Goal: Information Seeking & Learning: Learn about a topic

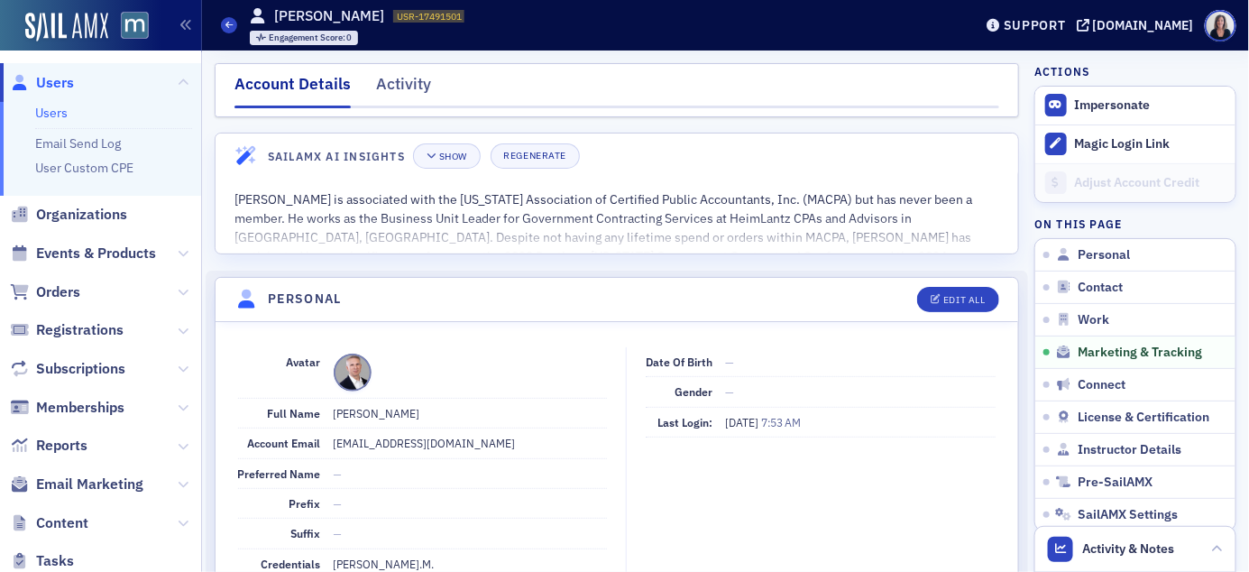
scroll to position [2115, 0]
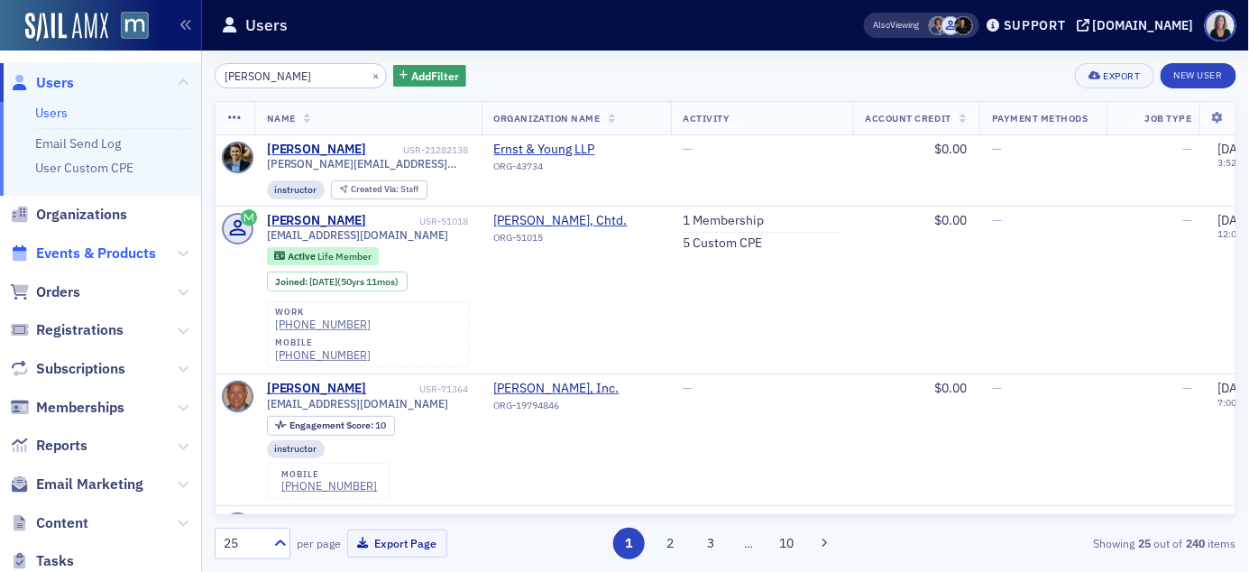
click at [117, 252] on span "Events & Products" at bounding box center [96, 253] width 120 height 20
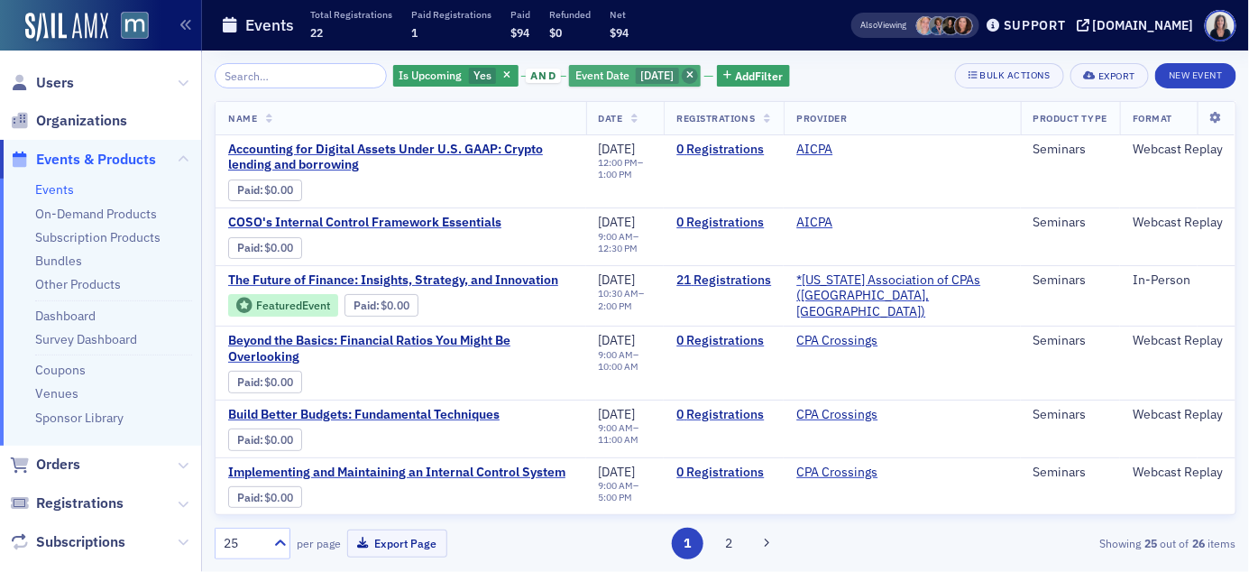
click at [693, 79] on icon "button" at bounding box center [689, 76] width 7 height 10
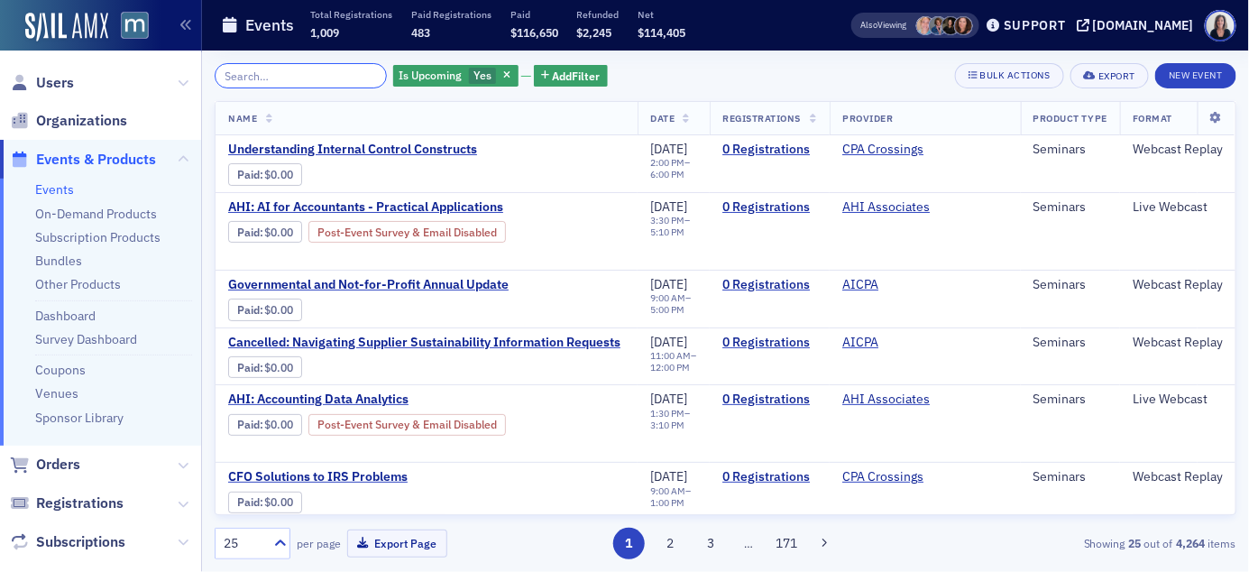
click at [261, 78] on input "search" at bounding box center [301, 75] width 172 height 25
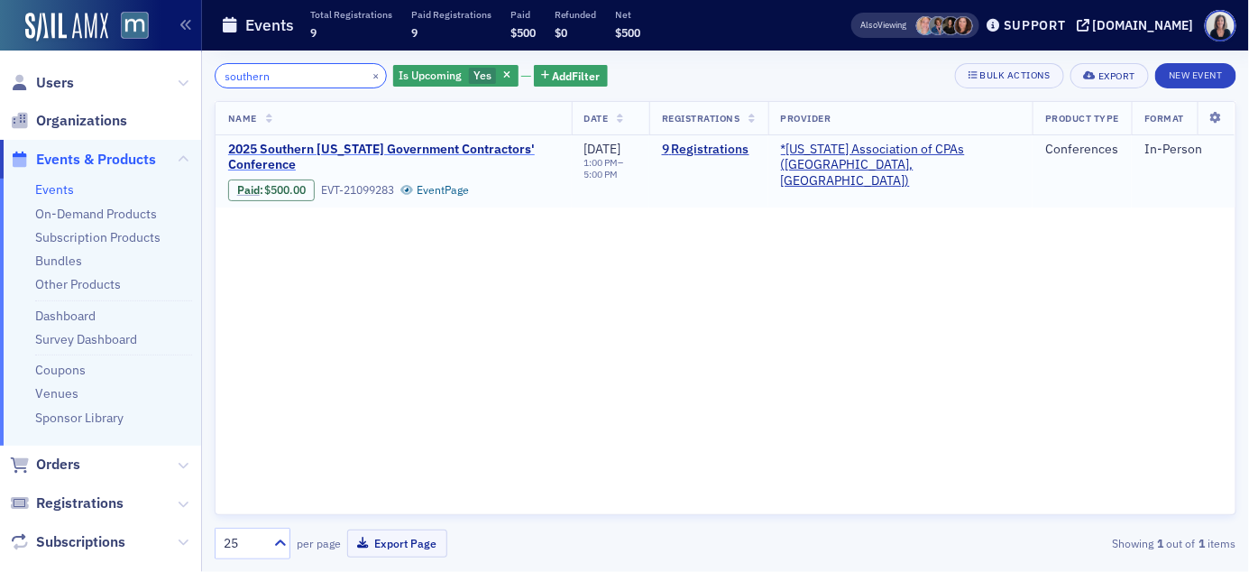
type input "southern"
click at [299, 146] on span "2025 Southern Maryland Government Contractors' Conference" at bounding box center [393, 158] width 331 height 32
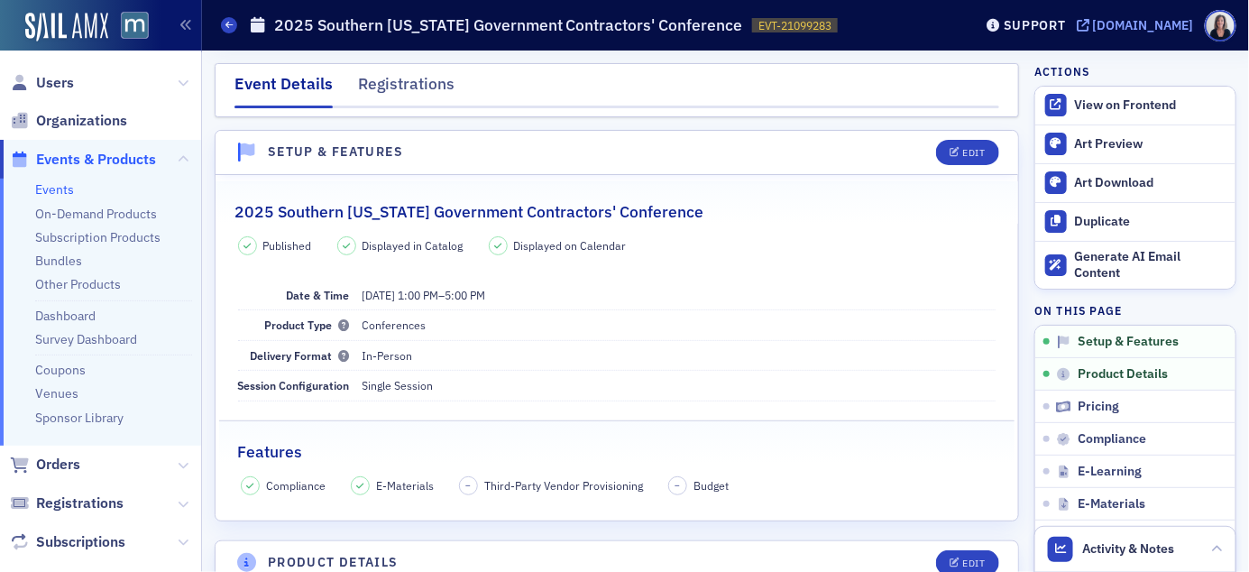
click at [1150, 25] on div "[DOMAIN_NAME]" at bounding box center [1143, 25] width 101 height 16
click at [121, 157] on span "Events & Products" at bounding box center [96, 160] width 120 height 20
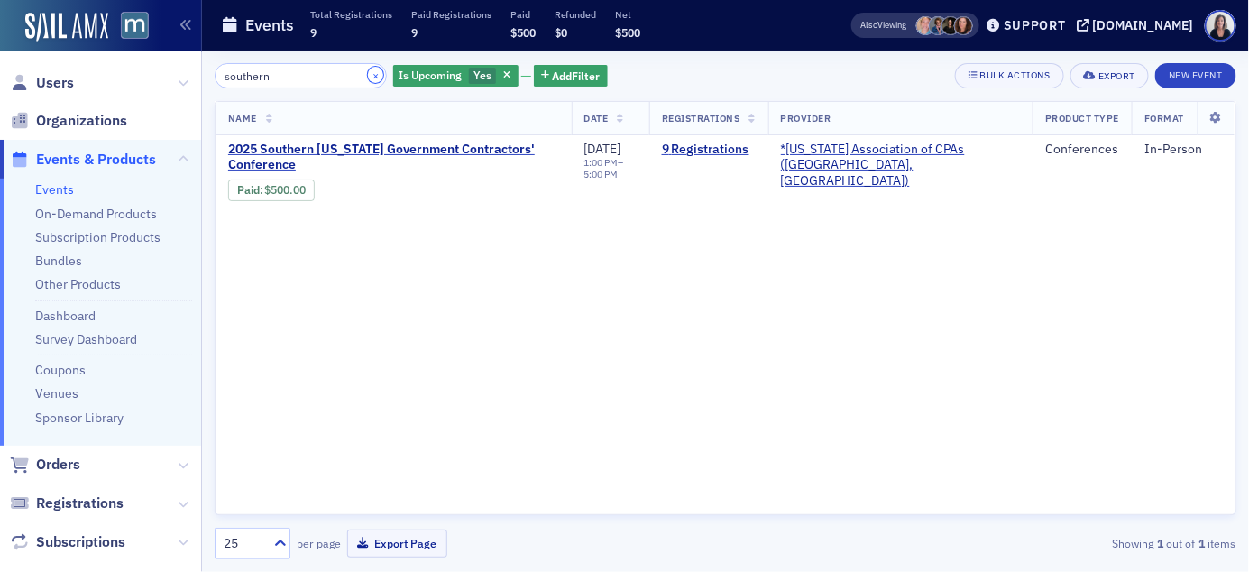
click at [368, 77] on button "×" at bounding box center [376, 75] width 16 height 16
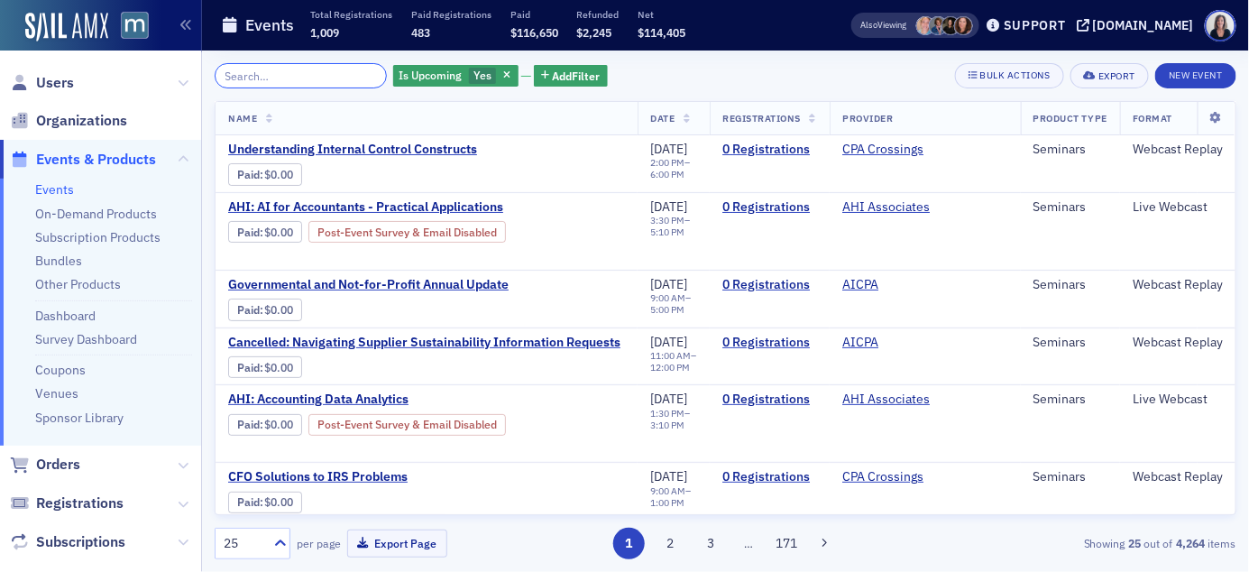
click at [283, 77] on input "search" at bounding box center [301, 75] width 172 height 25
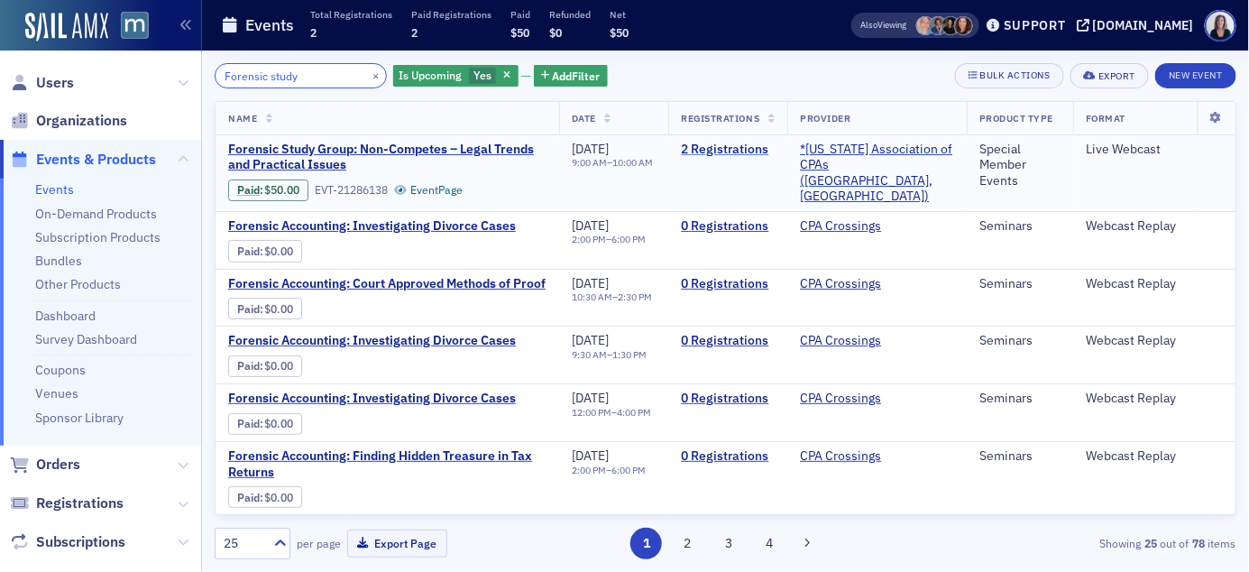
type input "Forensic study"
click at [769, 150] on link "2 Registrations" at bounding box center [728, 150] width 94 height 16
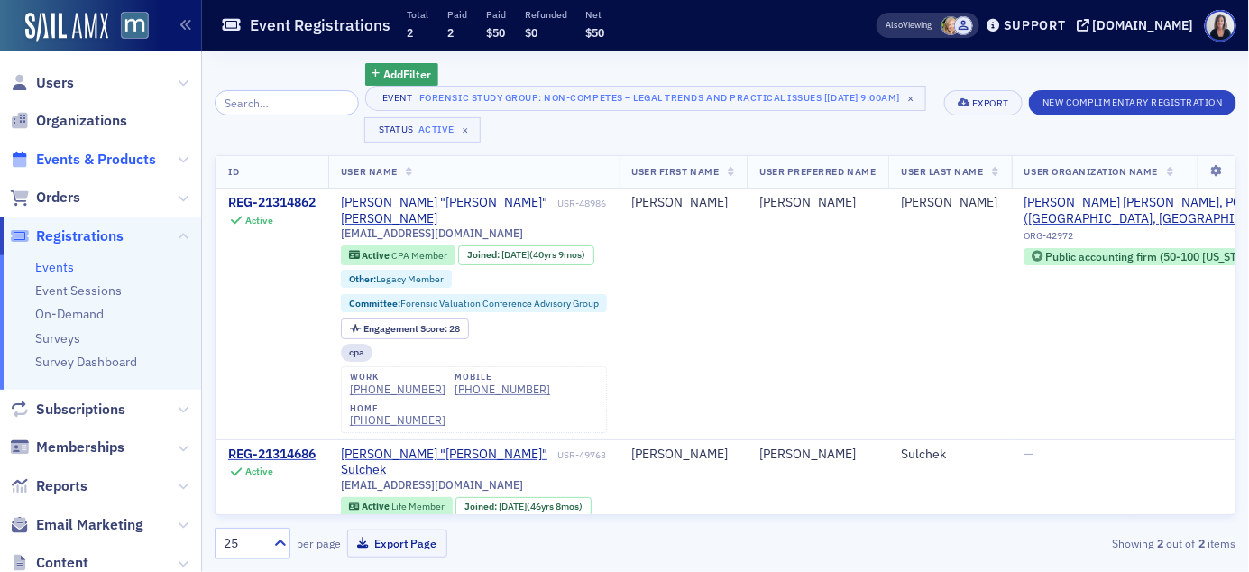
click at [103, 156] on span "Events & Products" at bounding box center [96, 160] width 120 height 20
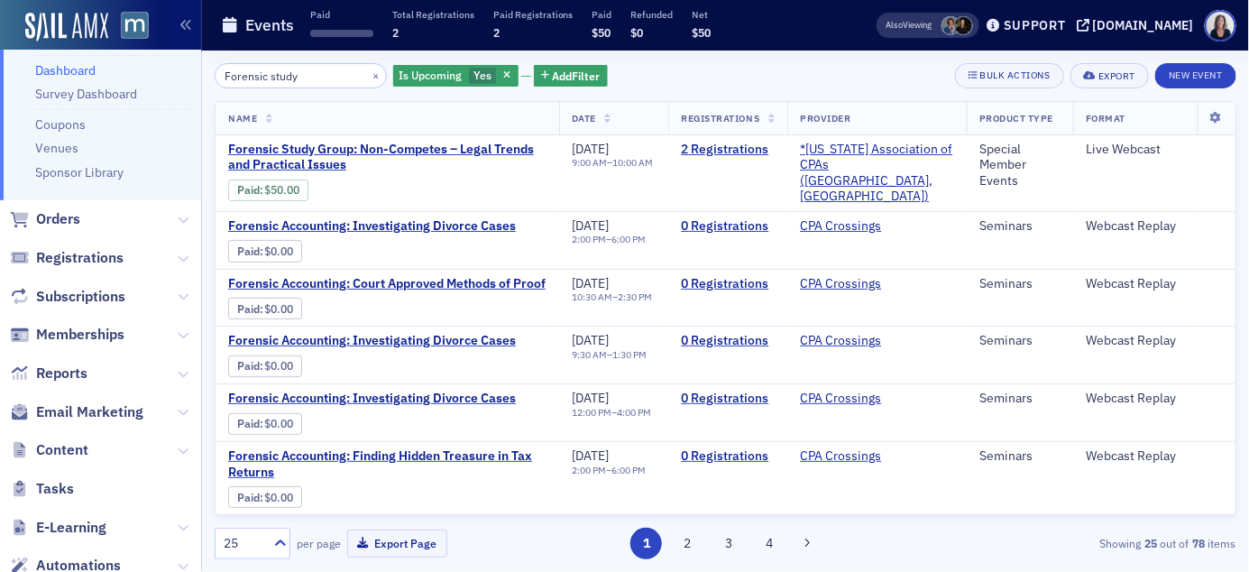
scroll to position [264, 0]
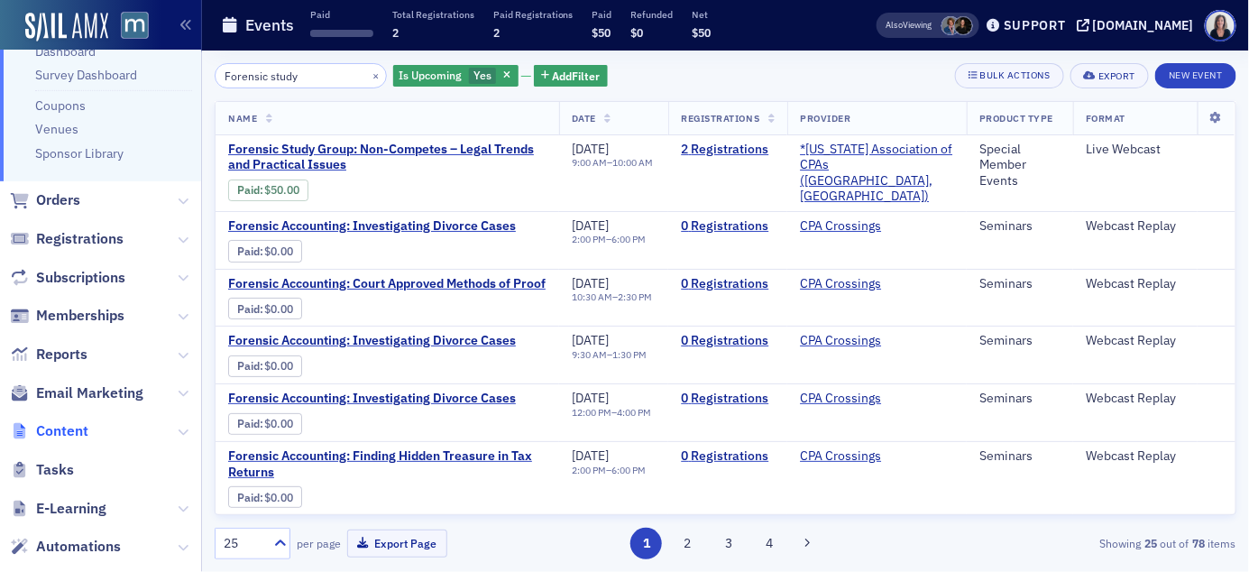
click at [67, 435] on span "Content" at bounding box center [62, 431] width 52 height 20
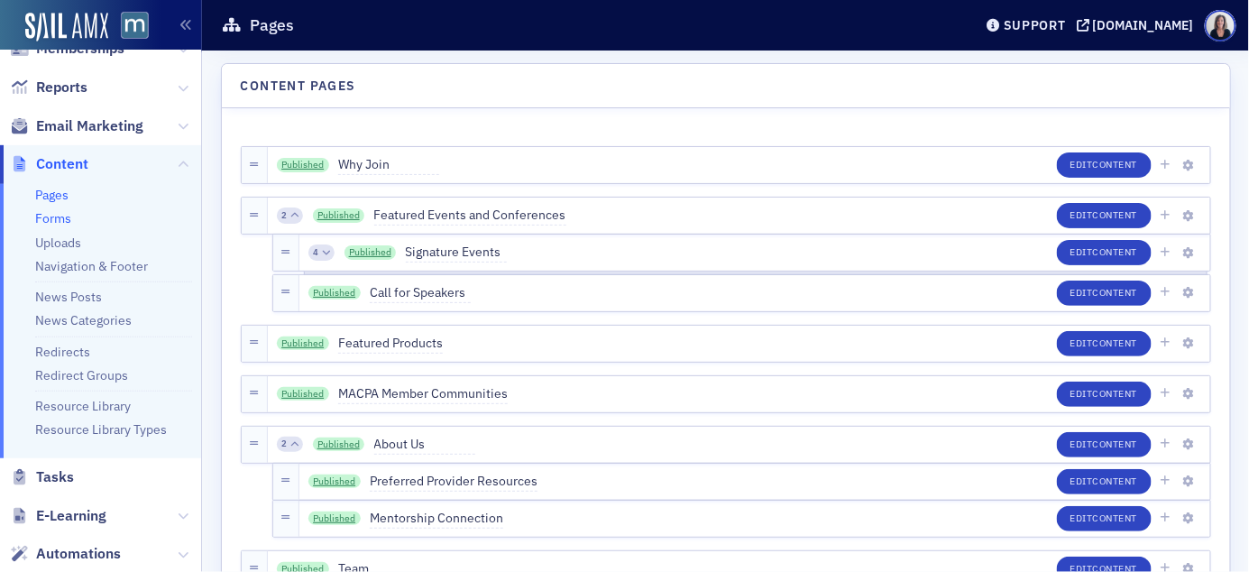
click at [65, 224] on link "Forms" at bounding box center [53, 218] width 36 height 16
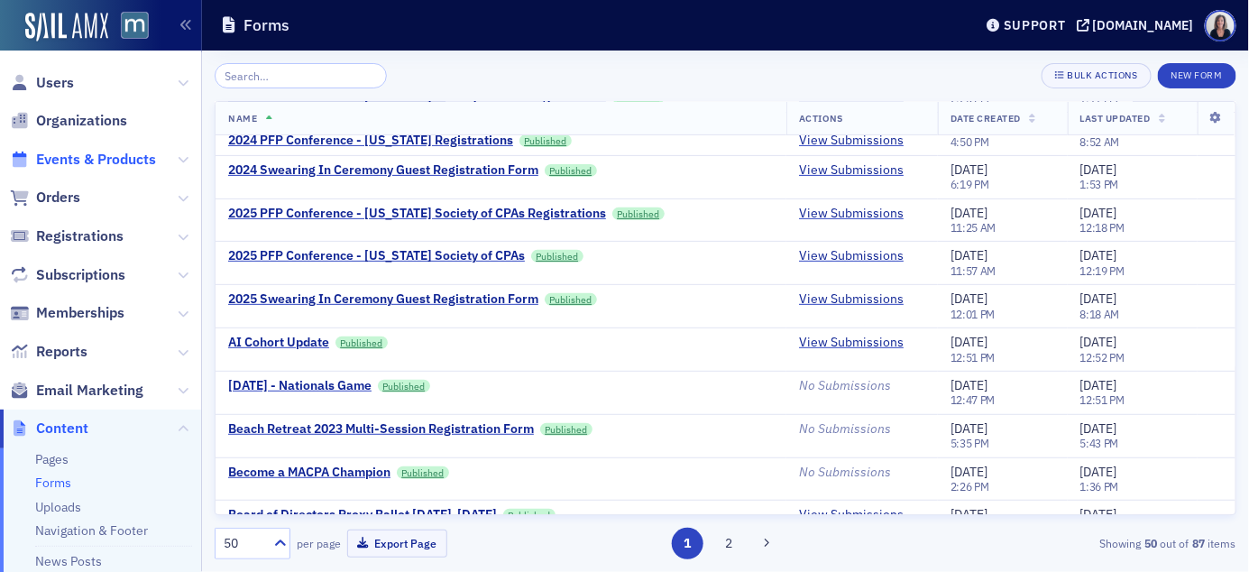
click at [115, 156] on span "Events & Products" at bounding box center [96, 160] width 120 height 20
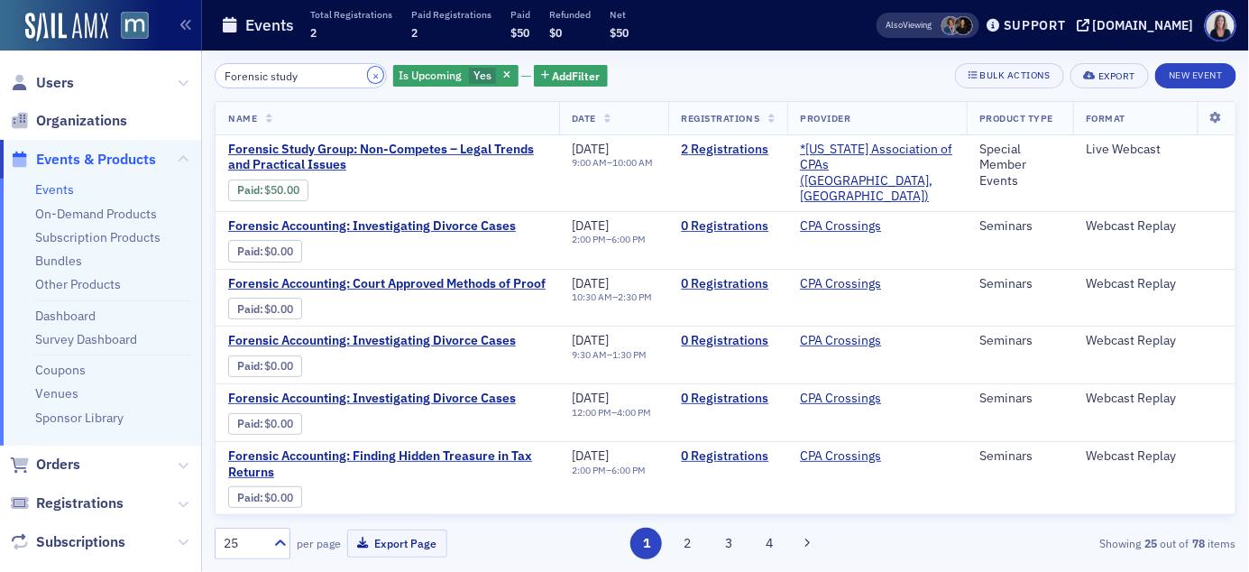
click at [368, 78] on button "×" at bounding box center [376, 75] width 16 height 16
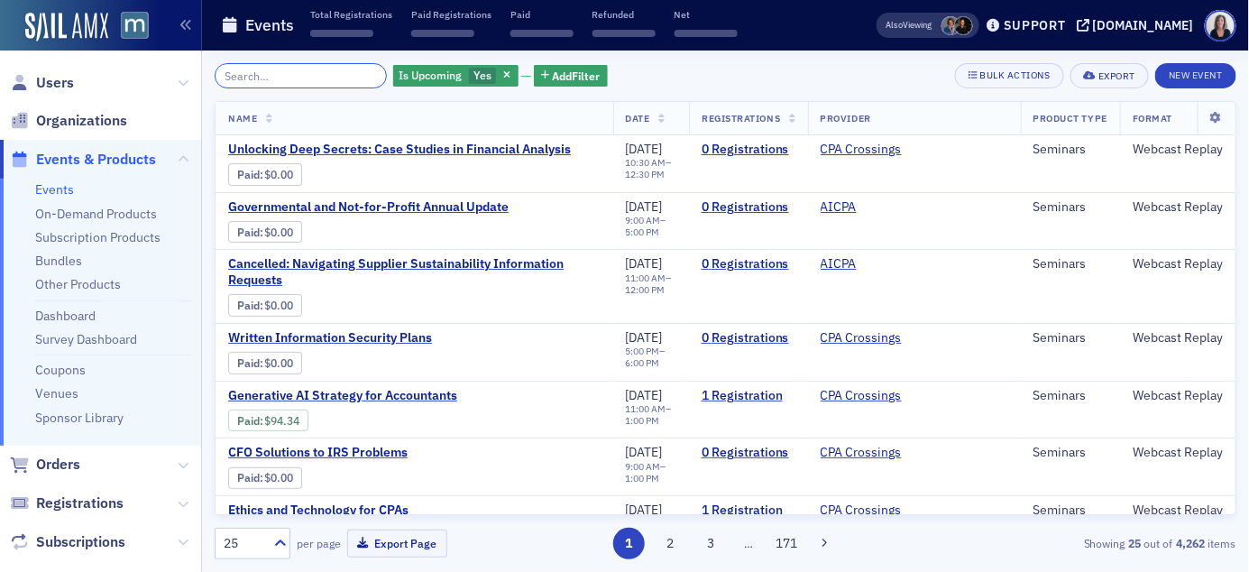
click at [344, 79] on input "search" at bounding box center [301, 75] width 172 height 25
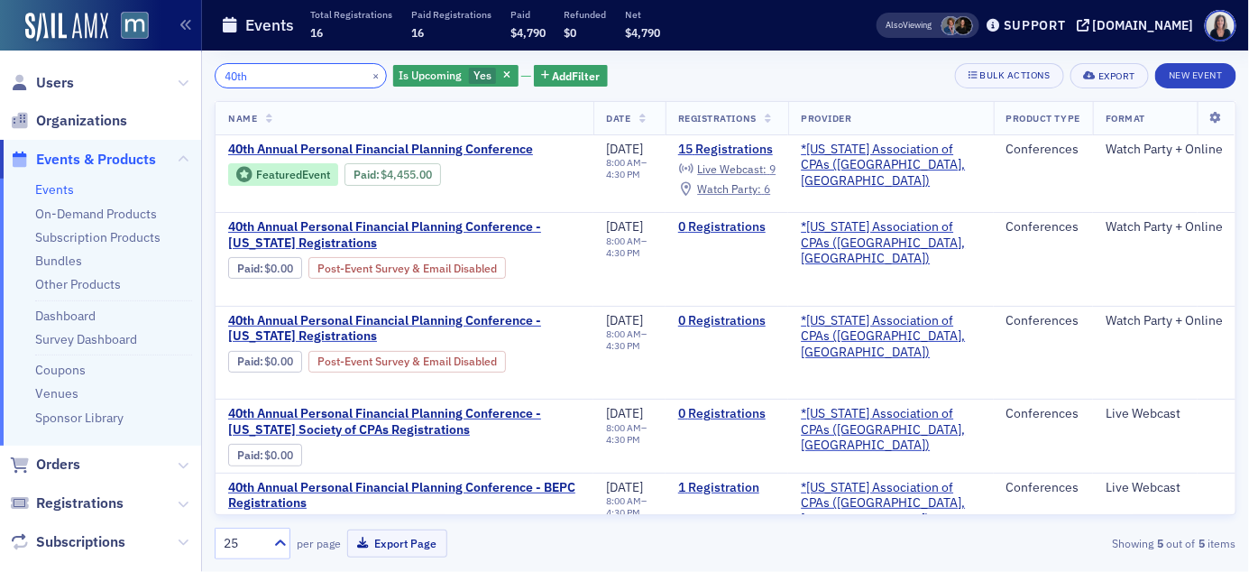
type input "40th"
click at [63, 257] on link "Bundles" at bounding box center [58, 260] width 47 height 16
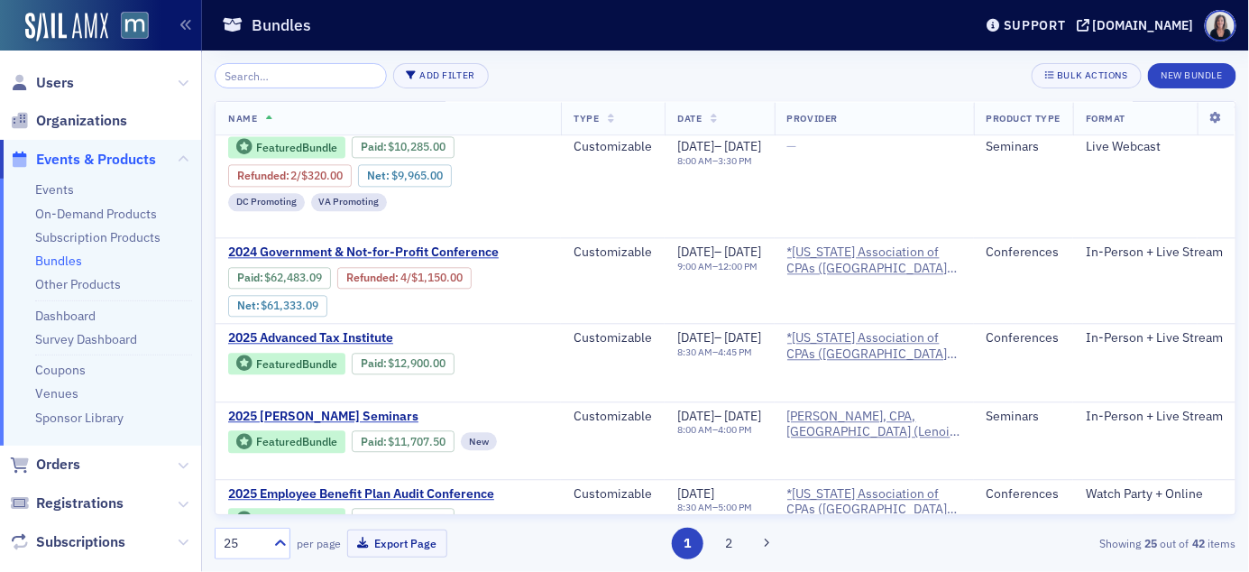
scroll to position [1379, 0]
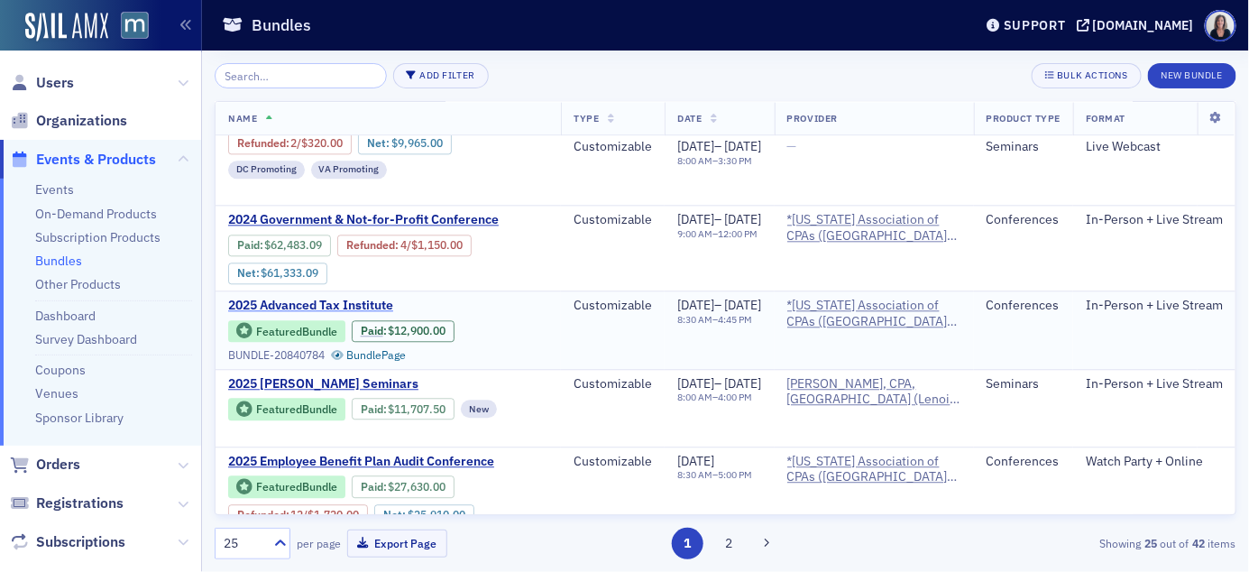
click at [381, 297] on span "2025 Advanced Tax Institute" at bounding box center [379, 305] width 303 height 16
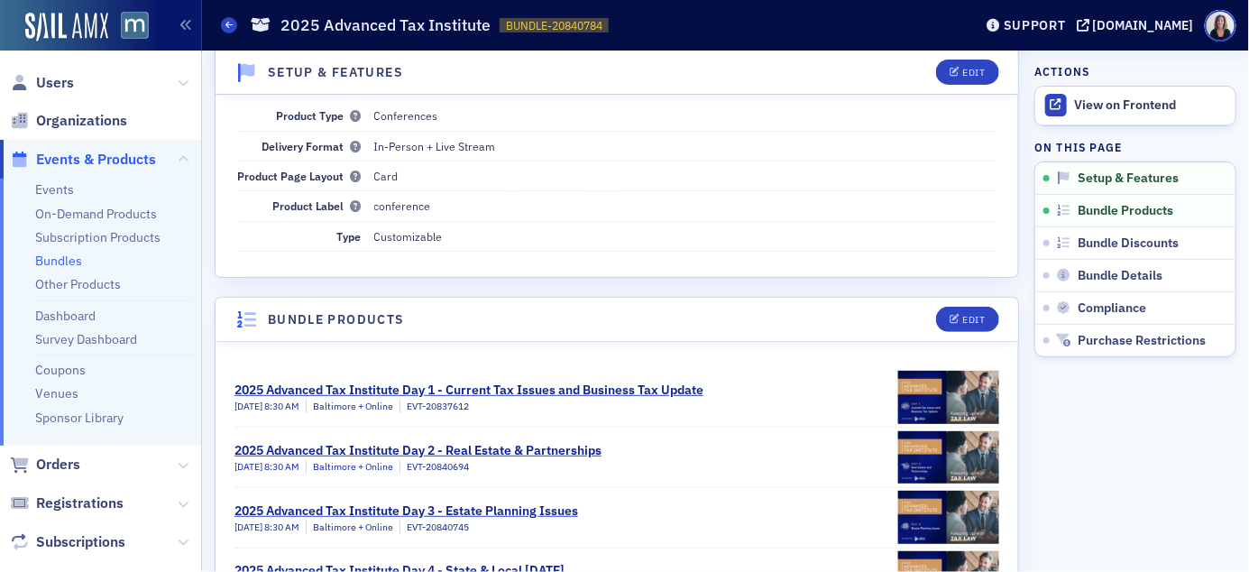
scroll to position [171, 0]
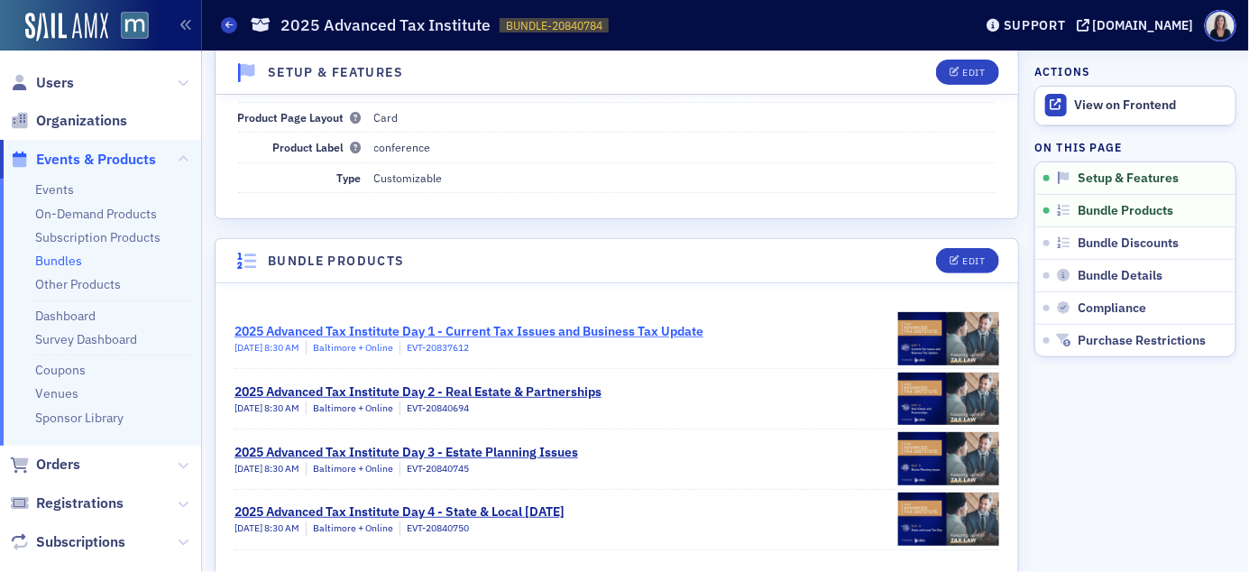
click at [559, 333] on div "2025 Advanced Tax Institute Day 1 - Current Tax Issues and Business Tax Update" at bounding box center [468, 331] width 469 height 19
click at [133, 151] on span "Events & Products" at bounding box center [96, 160] width 120 height 20
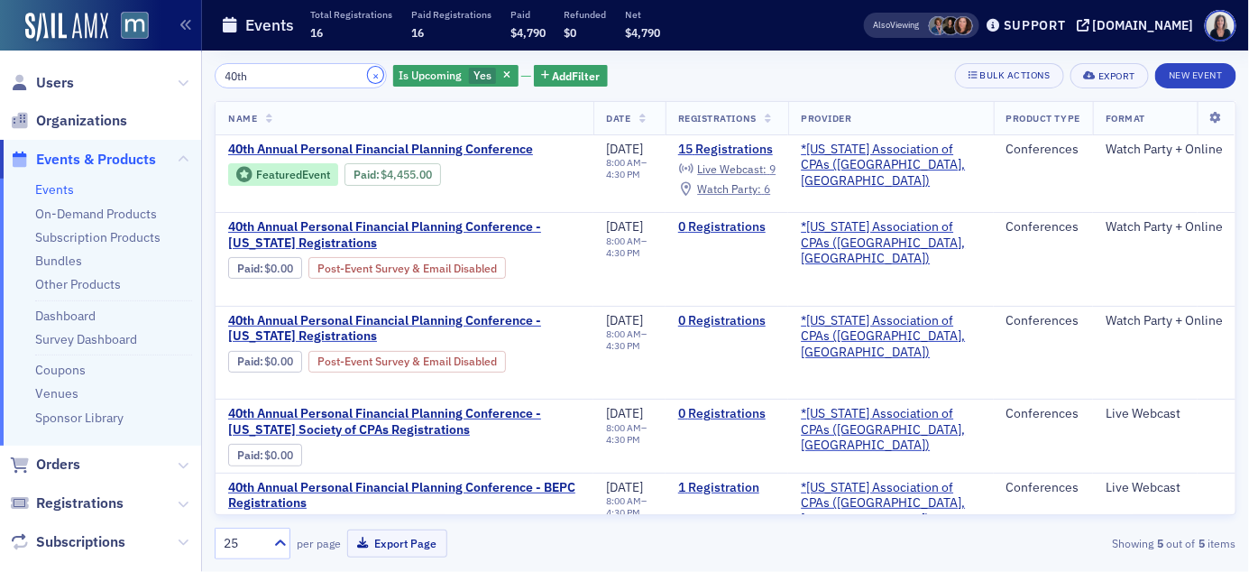
click at [368, 73] on button "×" at bounding box center [376, 75] width 16 height 16
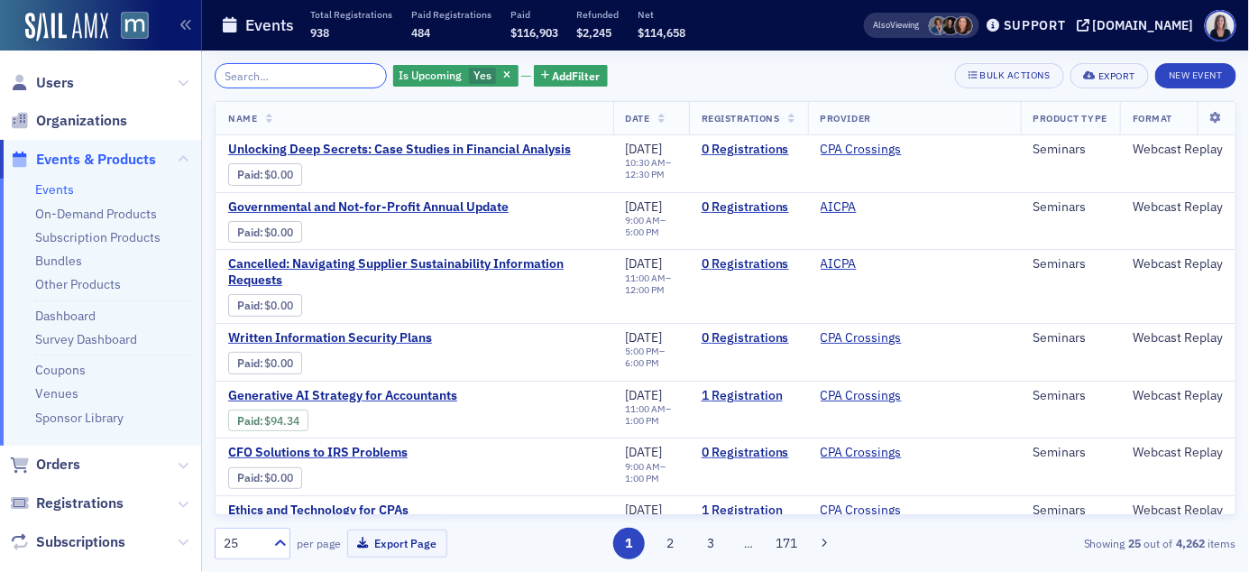
click at [330, 73] on input "search" at bounding box center [301, 75] width 172 height 25
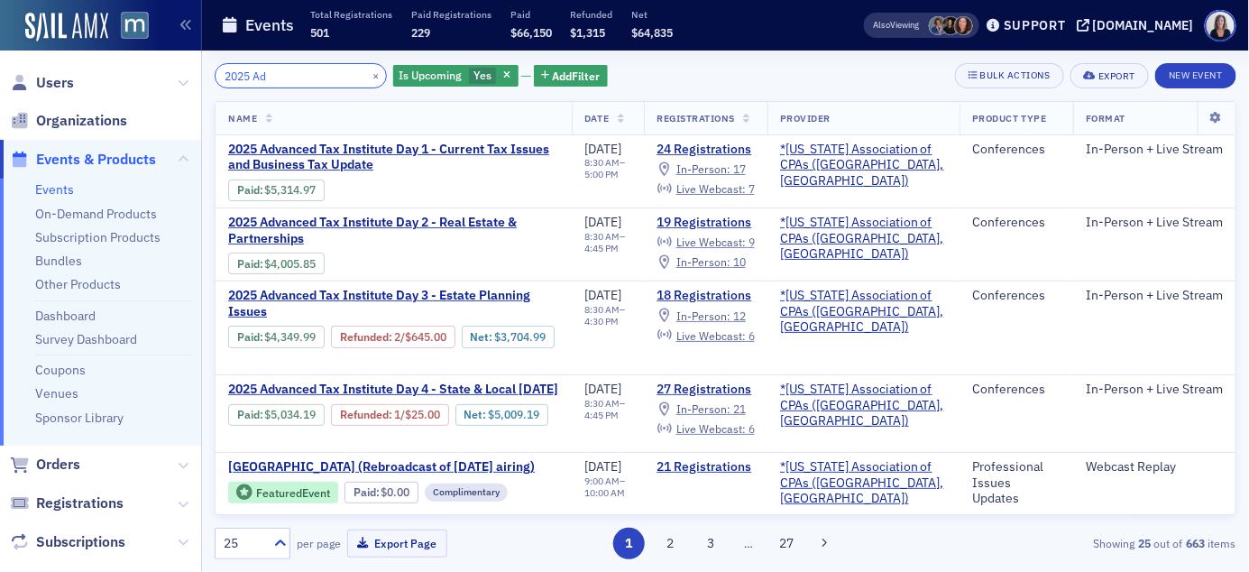
type input "2025 Ad"
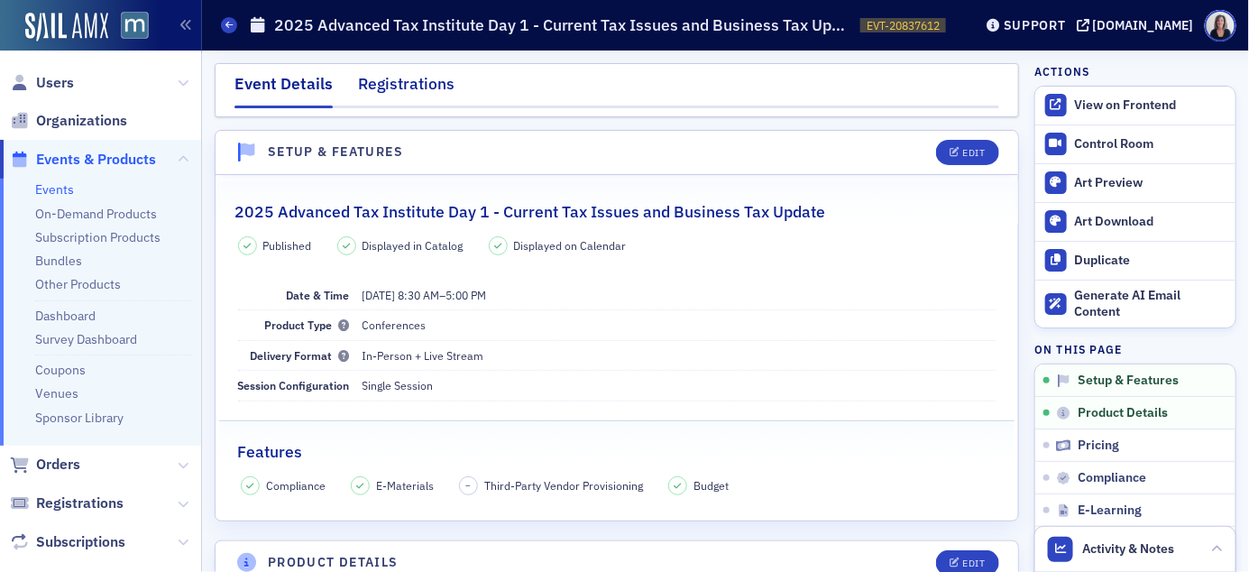
click at [425, 86] on div "Registrations" at bounding box center [406, 88] width 96 height 33
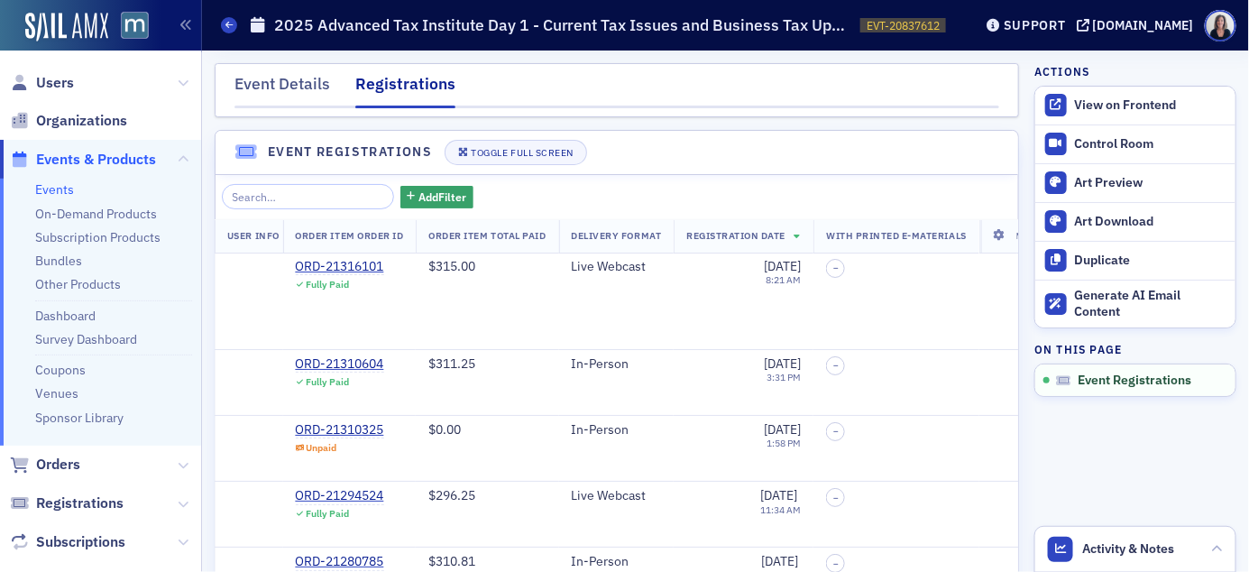
scroll to position [0, 238]
click at [1003, 232] on icon at bounding box center [999, 235] width 37 height 11
